Goal: Transaction & Acquisition: Purchase product/service

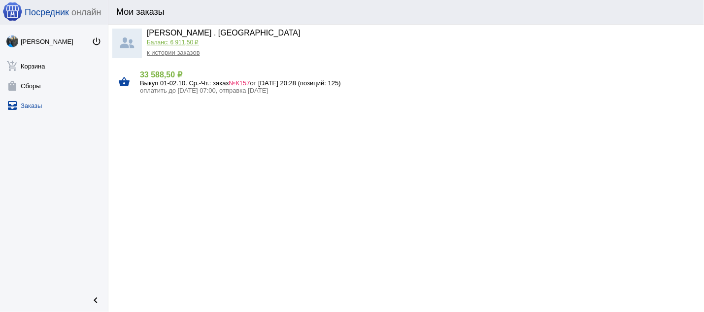
click at [179, 53] on link "к истории заказов" at bounding box center [173, 52] width 53 height 7
click at [249, 83] on span "№К157" at bounding box center [239, 82] width 21 height 7
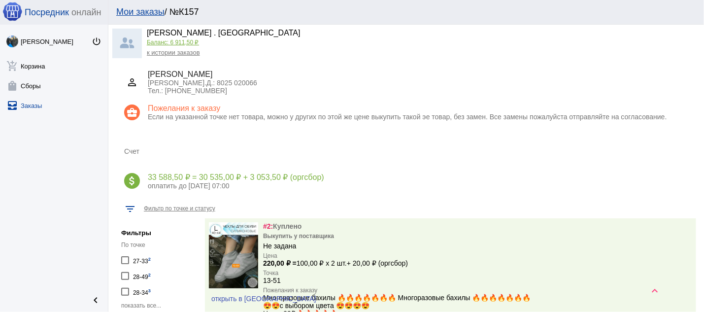
scroll to position [423, 0]
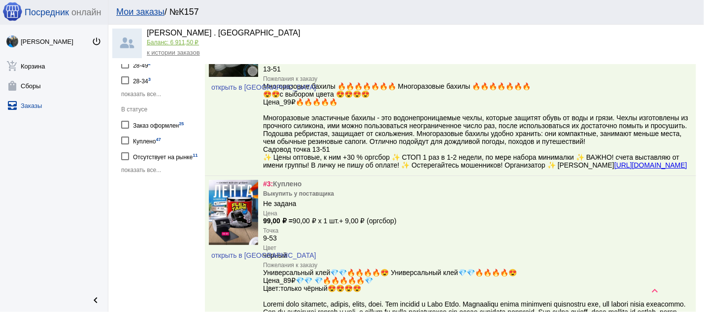
click at [146, 173] on span "показать все..." at bounding box center [141, 169] width 40 height 7
click at [155, 194] on div "На согласовании 1" at bounding box center [157, 187] width 49 height 13
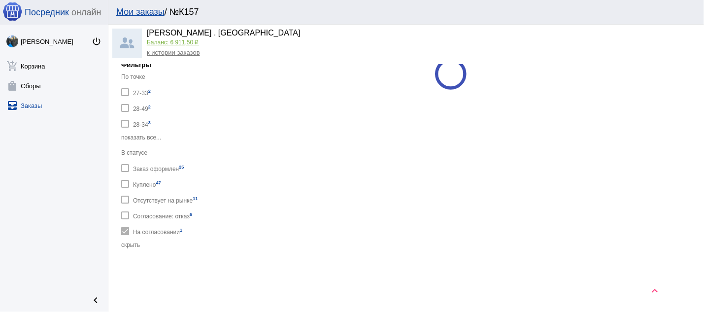
checkbox input "true"
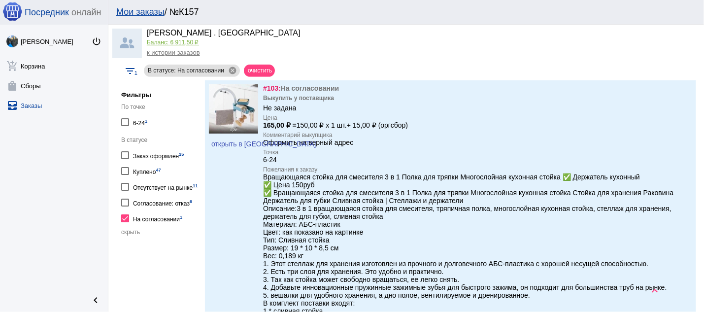
scroll to position [334, 0]
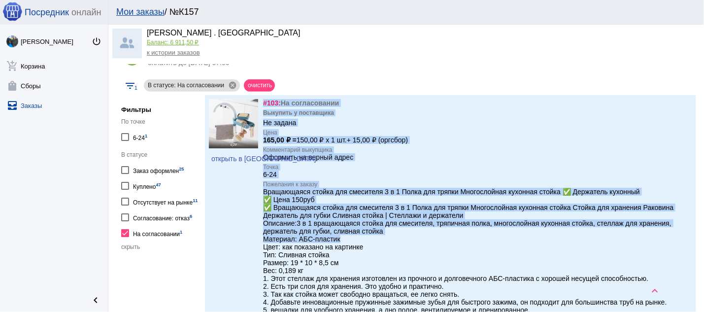
drag, startPoint x: 260, startPoint y: 193, endPoint x: 354, endPoint y: 242, distance: 106.2
click at [354, 242] on div "открыть в VK #103: На согласовании Выкупить у поставщика Не задана Цена 165,00 …" at bounding box center [450, 248] width 491 height 306
click at [368, 207] on div "Вращающаяся стойка для смесителя 3 в 1 Полка для тряпки Многослойная кухонная с…" at bounding box center [477, 282] width 429 height 189
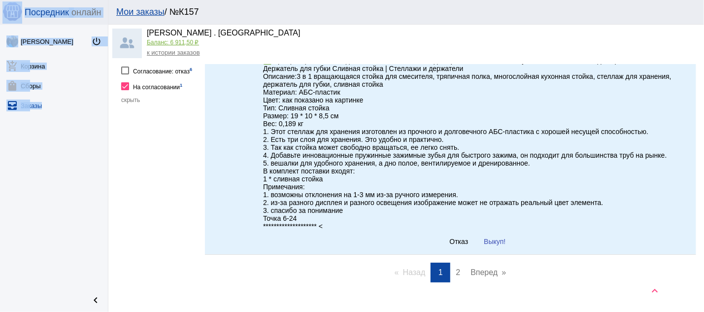
scroll to position [527, 0]
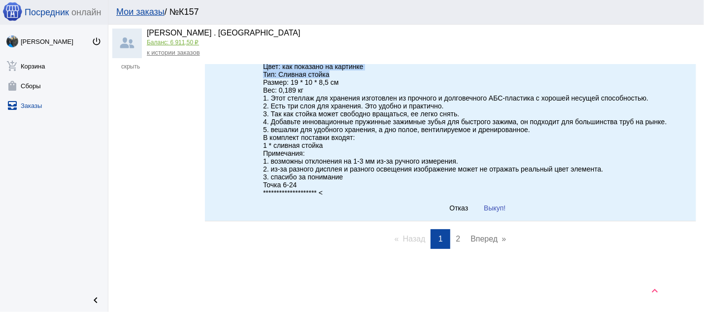
drag, startPoint x: 265, startPoint y: 194, endPoint x: 385, endPoint y: 69, distance: 172.8
click at [385, 69] on div "Вращающаяся стойка для смесителя 3 в 1 Полка для тряпки Многослойная кухонная с…" at bounding box center [477, 101] width 429 height 189
click at [450, 206] on span "Отказ" at bounding box center [459, 208] width 19 height 8
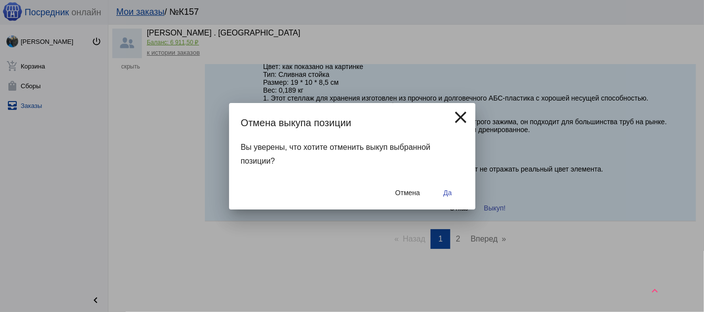
click at [445, 192] on span "Да" at bounding box center [447, 193] width 8 height 8
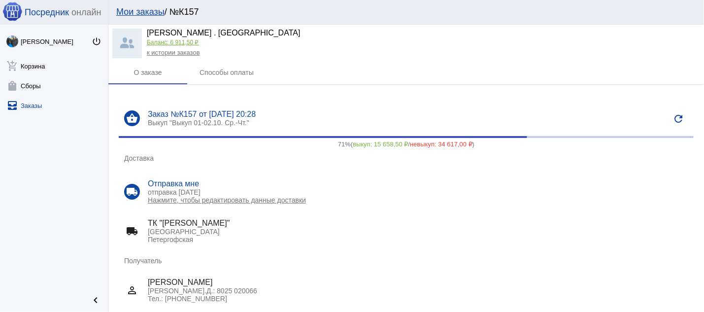
scroll to position [0, 0]
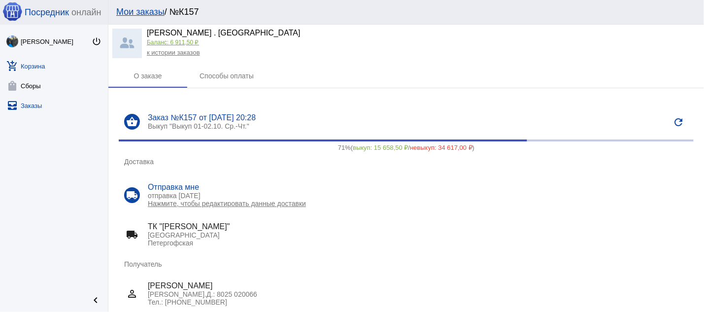
click at [37, 67] on link "add_shopping_cart Корзина" at bounding box center [54, 64] width 108 height 20
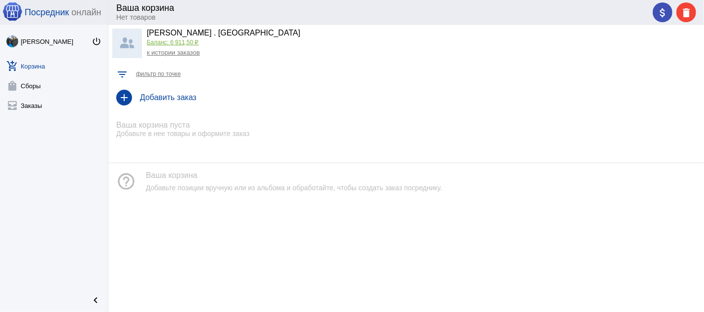
click at [190, 99] on h4 "Добавить заказ" at bounding box center [418, 97] width 556 height 9
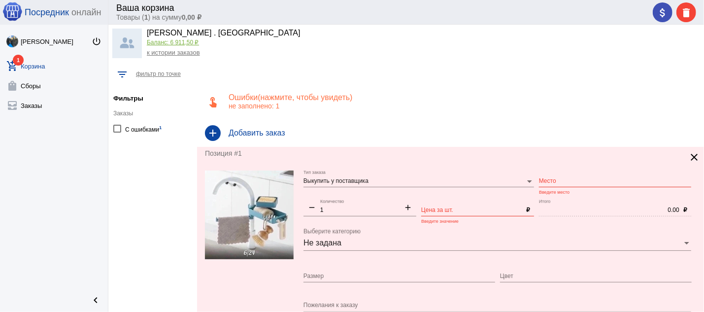
click at [551, 183] on input "Место" at bounding box center [615, 181] width 152 height 7
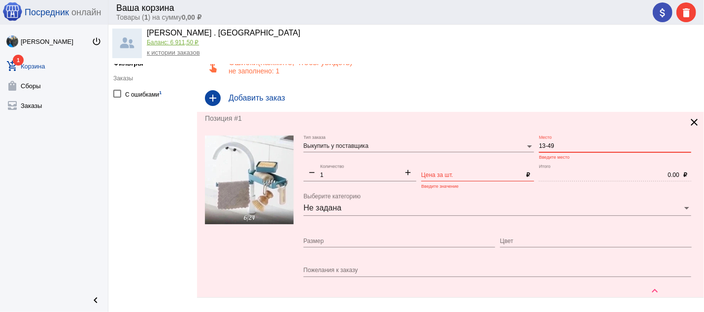
scroll to position [53, 0]
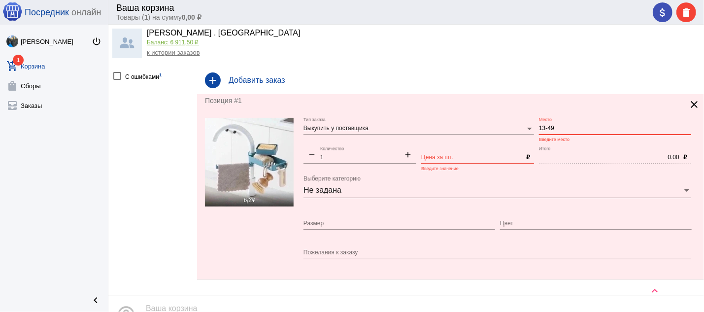
type input "13-49"
click at [431, 159] on input "Цена за шт." at bounding box center [471, 157] width 101 height 7
type input "150"
click at [371, 257] on textarea "Пожелания к заказу" at bounding box center [497, 252] width 388 height 9
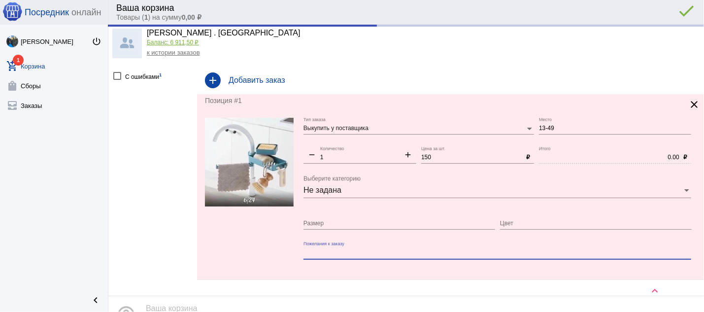
type input "150.00"
paste textarea "Вращающаяся стойка для смесителя 3 в 1 Полка для тряпки Многослойная кухонная с…"
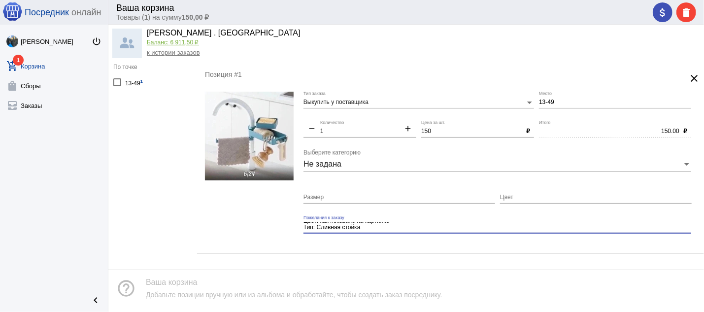
scroll to position [0, 0]
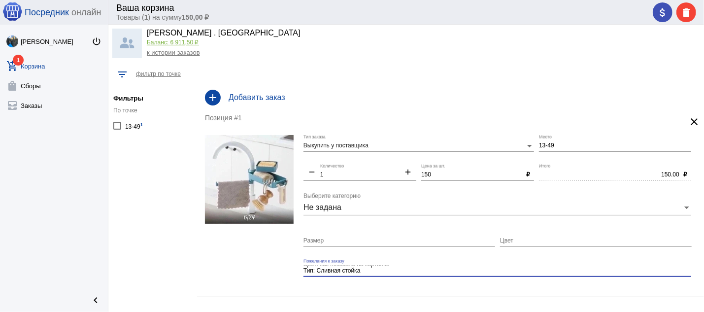
type textarea "Вращающаяся стойка для смесителя 3 в 1 Полка для тряпки Многослойная кухонная с…"
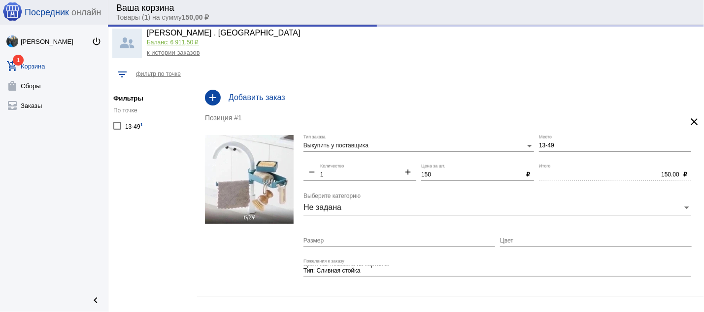
click at [162, 53] on link "к истории заказов" at bounding box center [173, 52] width 53 height 7
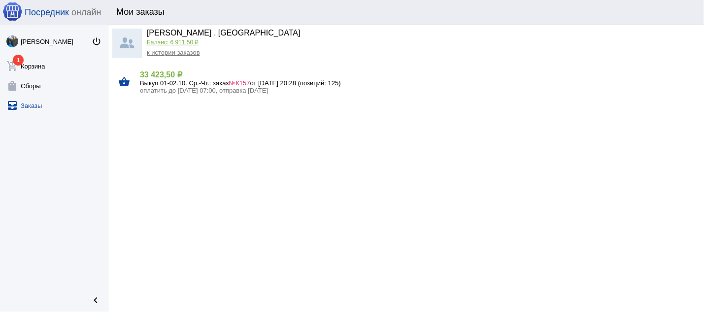
click at [250, 81] on span "№К157" at bounding box center [239, 82] width 21 height 7
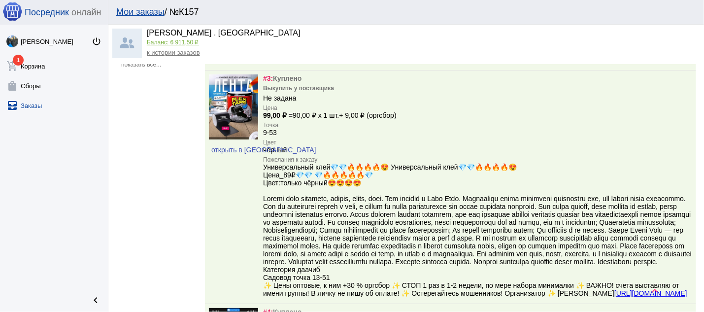
scroll to position [369, 0]
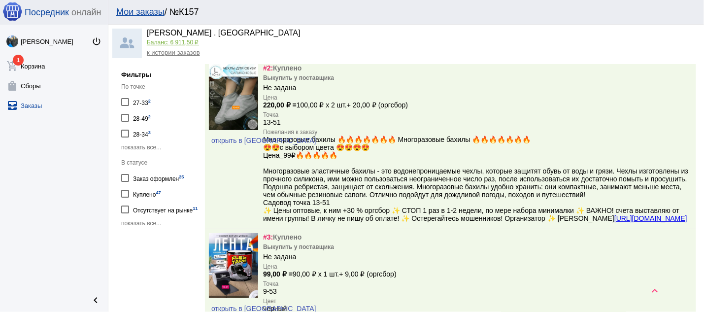
click at [143, 227] on div "В статусе Заказ оформлен 25 Куплено 47 Отсутствует на рынке 11 показать все..." at bounding box center [160, 193] width 79 height 68
click at [146, 227] on span "показать все..." at bounding box center [141, 223] width 40 height 7
click at [147, 231] on div "Согласование: отказ 7" at bounding box center [162, 224] width 59 height 13
checkbox input "true"
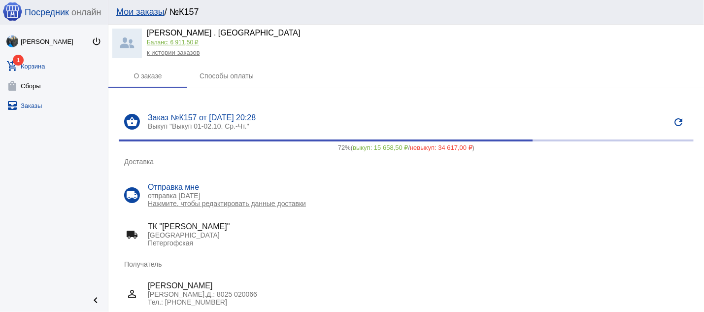
click at [35, 65] on link "add_shopping_cart 1 Корзина" at bounding box center [54, 64] width 108 height 20
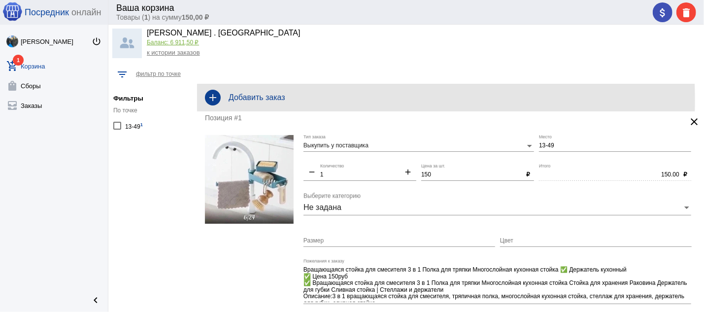
click at [256, 100] on h4 "Добавить заказ" at bounding box center [462, 97] width 467 height 9
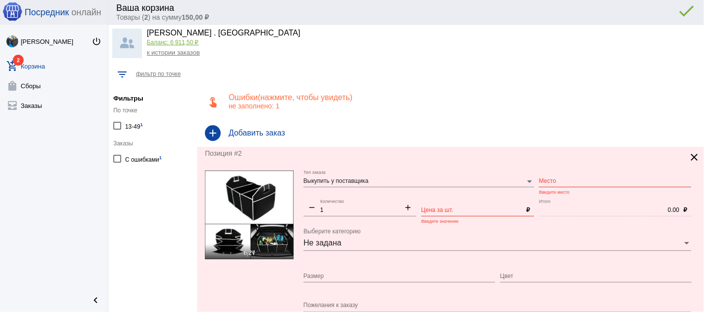
click at [556, 177] on div "Место" at bounding box center [615, 178] width 152 height 17
type input "13-49"
click at [441, 210] on input "Цена за шт." at bounding box center [471, 210] width 101 height 7
type input "150"
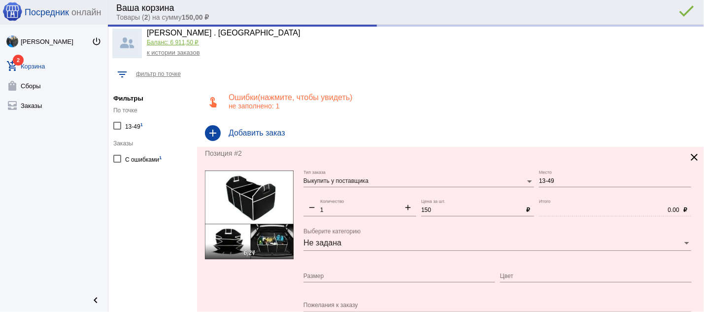
type input "150.00"
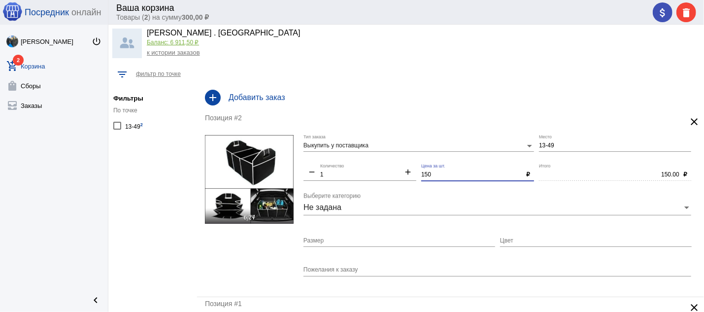
click at [348, 268] on textarea "Пожелания к заказу" at bounding box center [497, 269] width 388 height 9
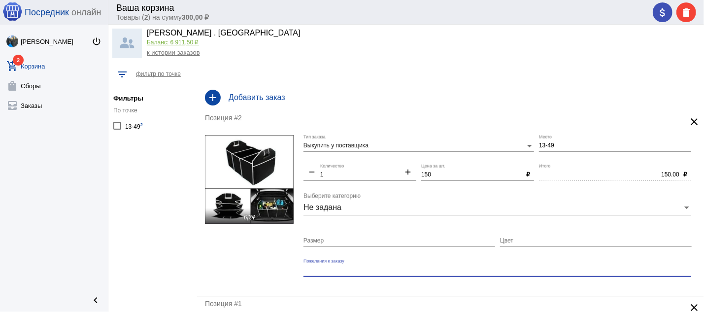
paste textarea "✅Органайзер в багажник для автомобиля и хранения вещей , ✅ Цена 150руб ✅ Коробк…"
type textarea "✅Органайзер в багажник для автомобиля и хранения вещей , ✅ Цена 150руб ✅ Коробк…"
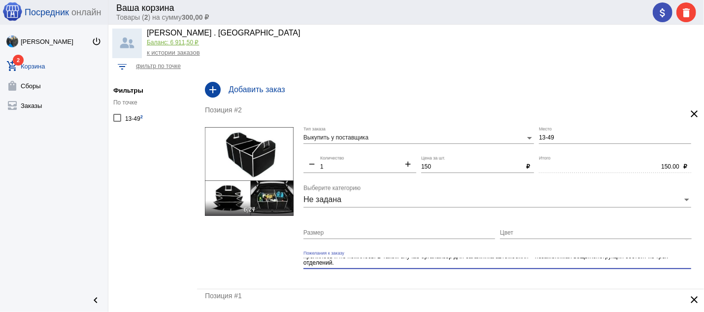
scroll to position [0, 0]
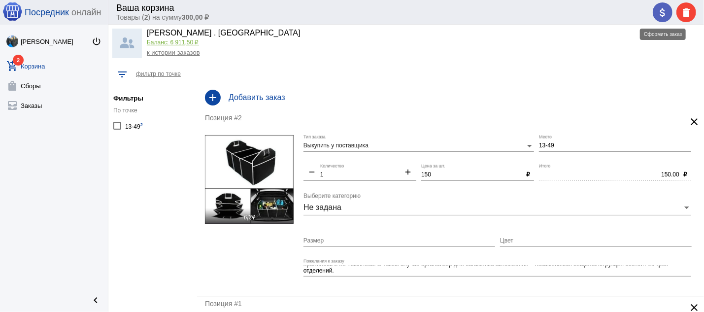
click at [660, 10] on mat-icon "attach_money" at bounding box center [663, 13] width 12 height 12
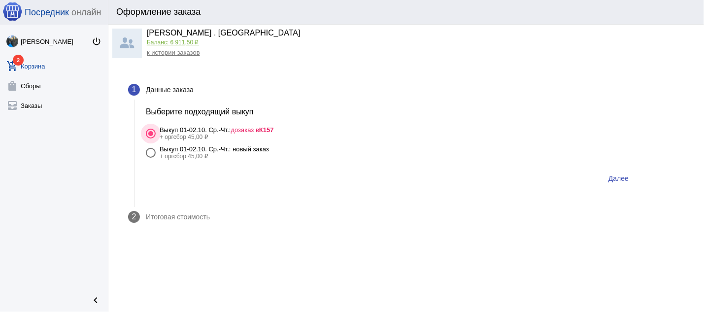
click at [274, 129] on b "К157" at bounding box center [266, 129] width 15 height 7
click at [151, 138] on input "Выкуп 01-02.10. Ср.-Чт.: дозаказ в К157 + оргсбор 45,00 ₽" at bounding box center [150, 138] width 0 height 0
click at [612, 180] on span "Далее" at bounding box center [618, 178] width 20 height 8
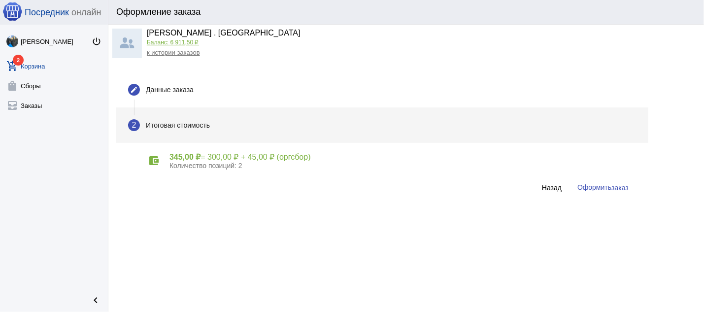
click at [604, 185] on span "Оформить заказ" at bounding box center [602, 187] width 51 height 8
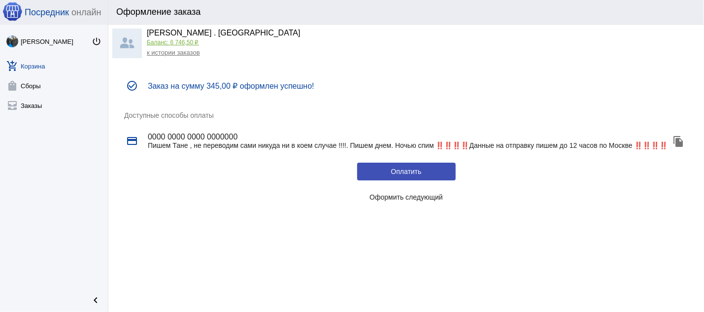
click at [154, 55] on link "к истории заказов" at bounding box center [173, 52] width 53 height 7
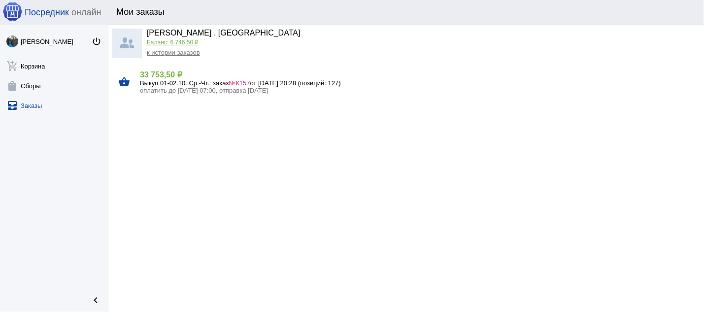
click at [249, 81] on span "№К157" at bounding box center [239, 82] width 21 height 7
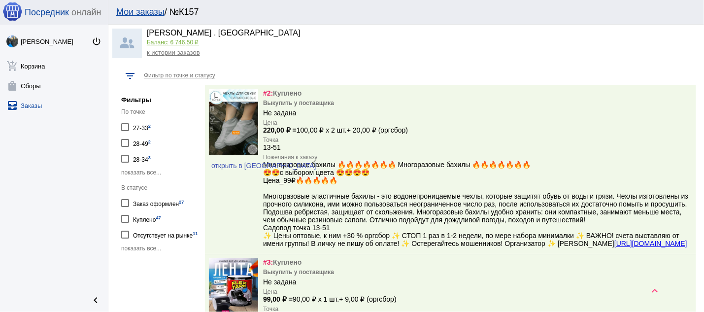
scroll to position [423, 0]
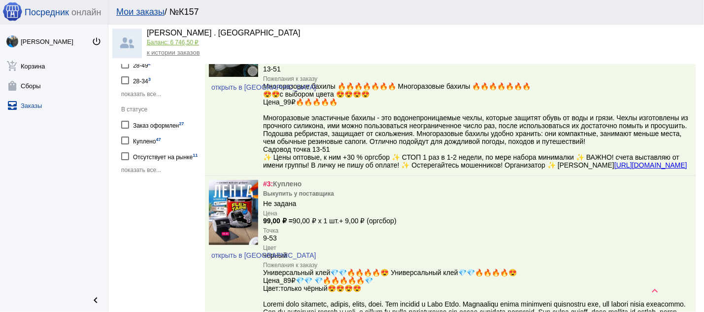
click at [150, 173] on span "показать все..." at bounding box center [141, 169] width 40 height 7
click at [149, 178] on div "Согласование: отказ 7" at bounding box center [162, 171] width 59 height 13
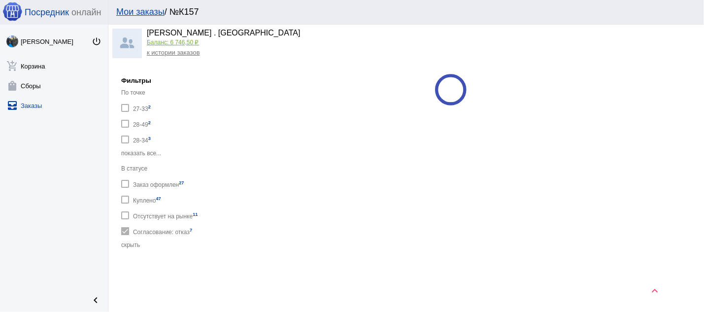
checkbox input "true"
